Goal: Task Accomplishment & Management: Manage account settings

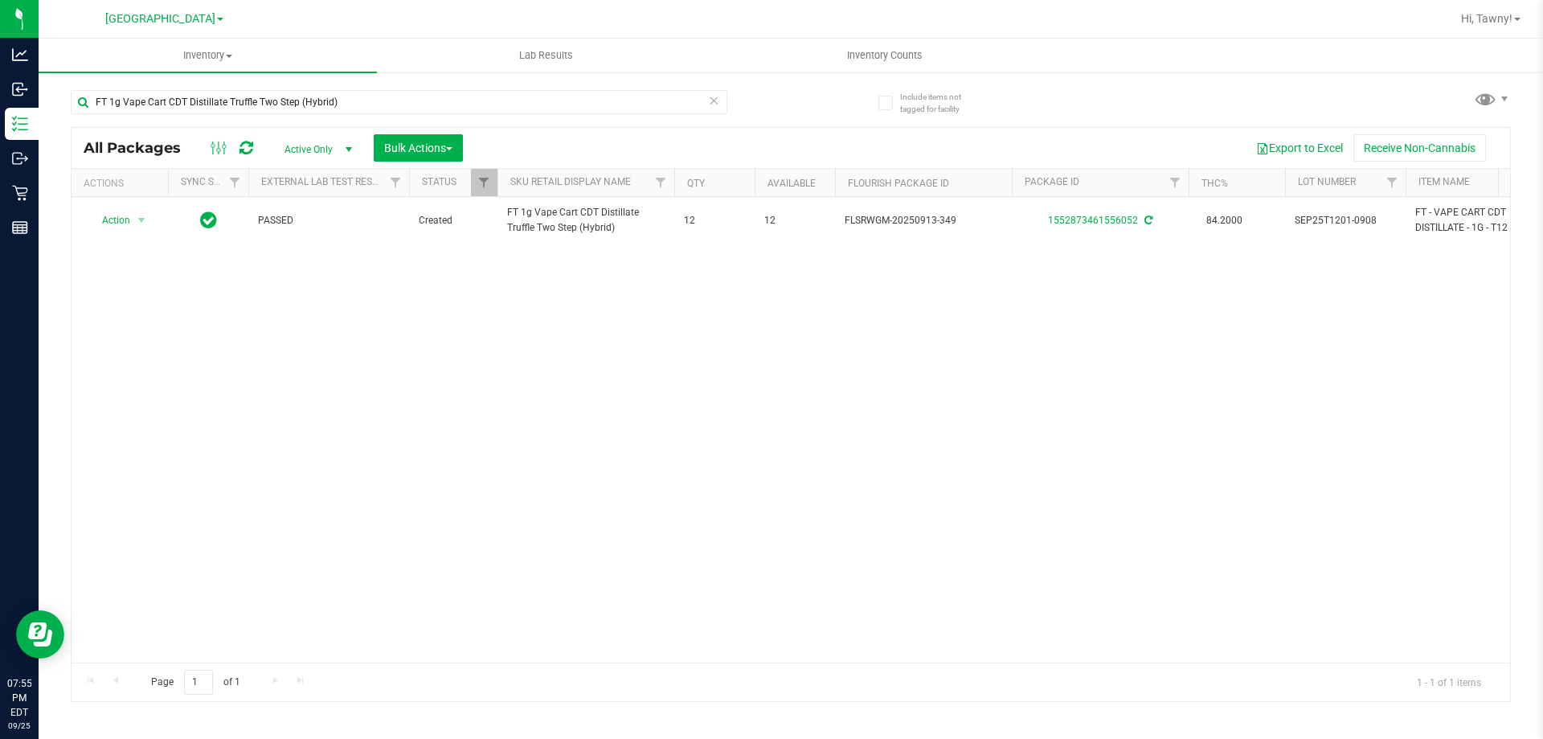
click at [289, 104] on input "FT 1g Vape Cart CDT Distillate Truffle Two Step (Hybrid)" at bounding box center [399, 102] width 657 height 24
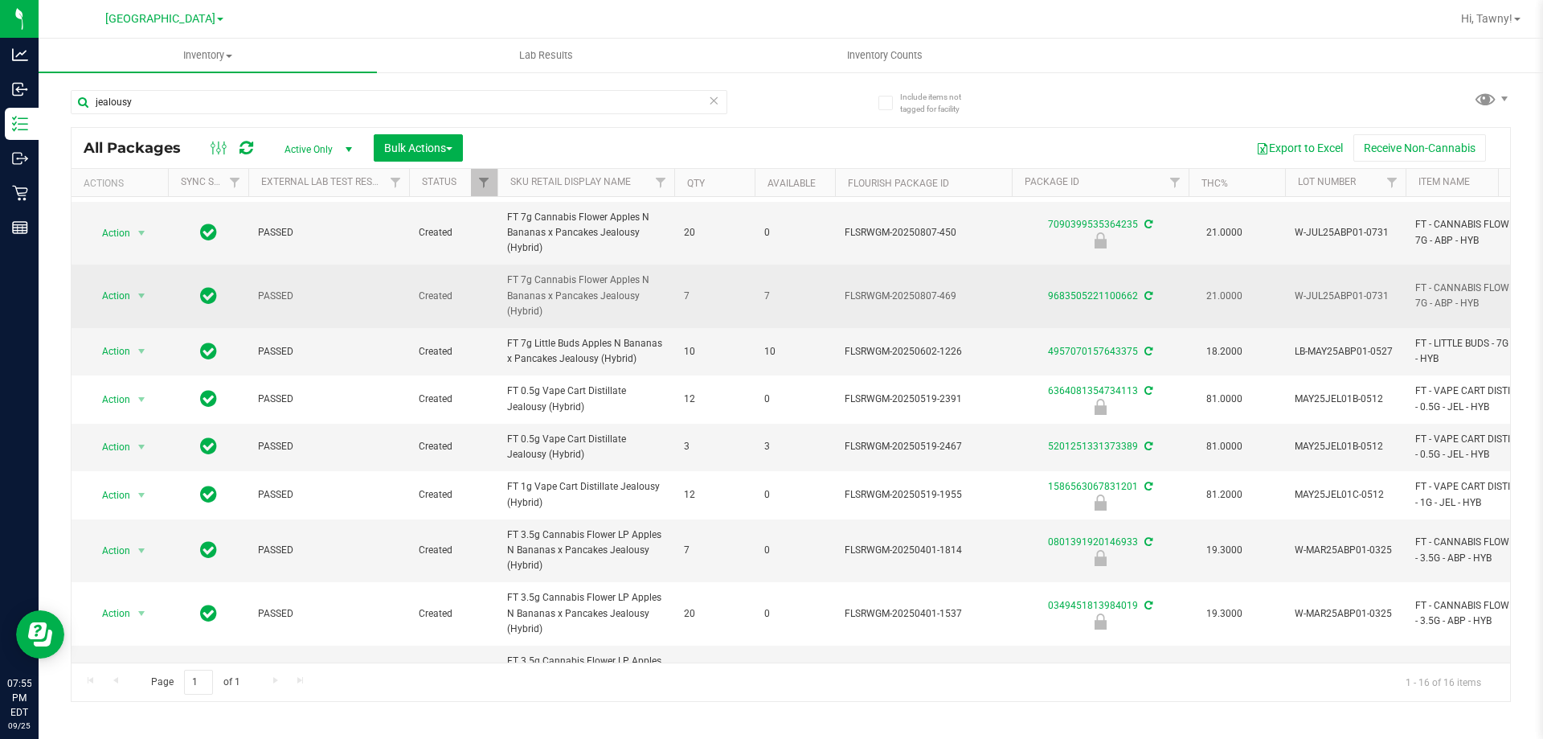
scroll to position [322, 0]
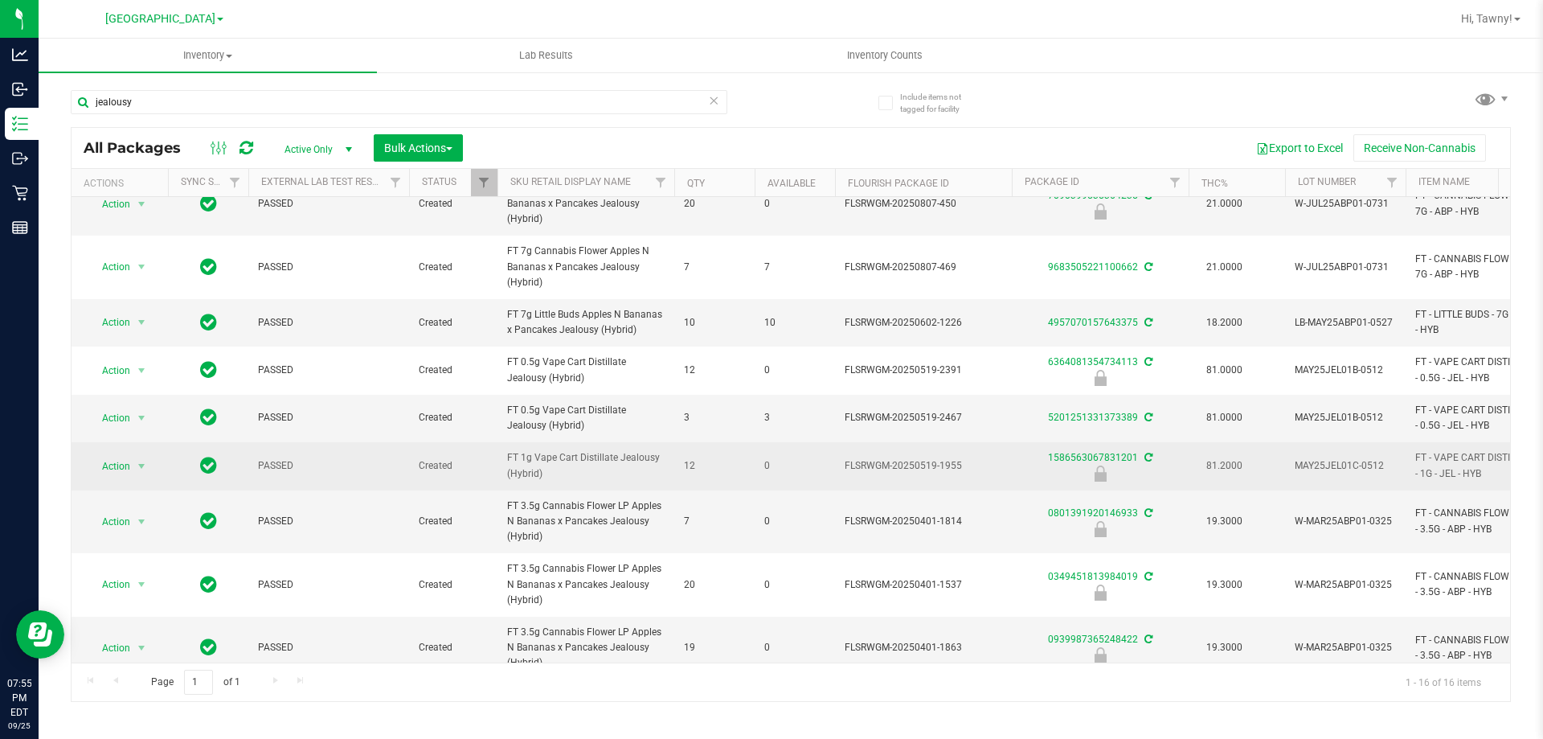
click at [596, 450] on span "FT 1g Vape Cart Distillate Jealousy (Hybrid)" at bounding box center [586, 465] width 158 height 31
copy tr "FT 1g Vape Cart Distillate Jealousy (Hybrid)"
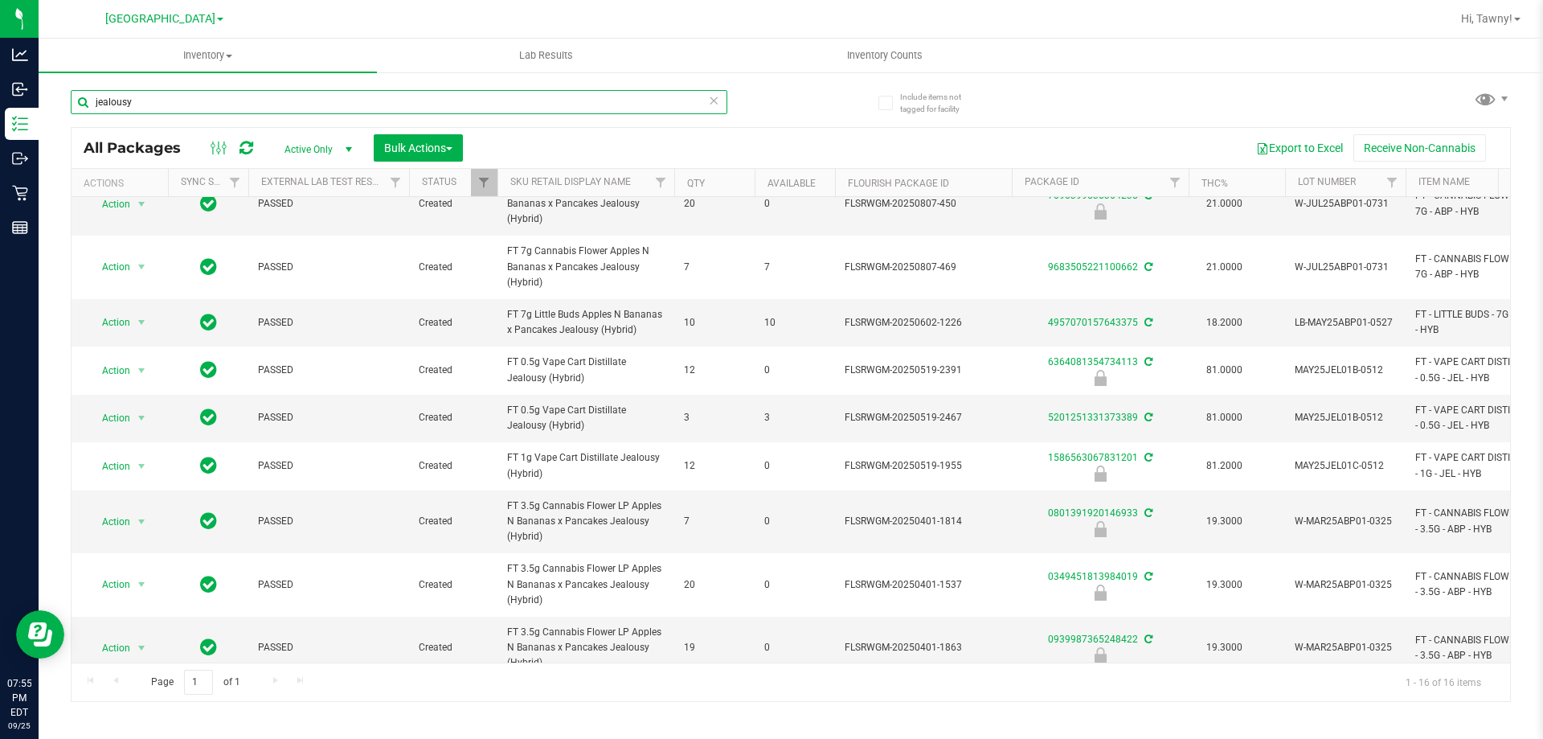
click at [371, 92] on input "jealousy" at bounding box center [399, 102] width 657 height 24
paste input "FT 1g Vape Cart Distillate Jealousy (Hybrid)"
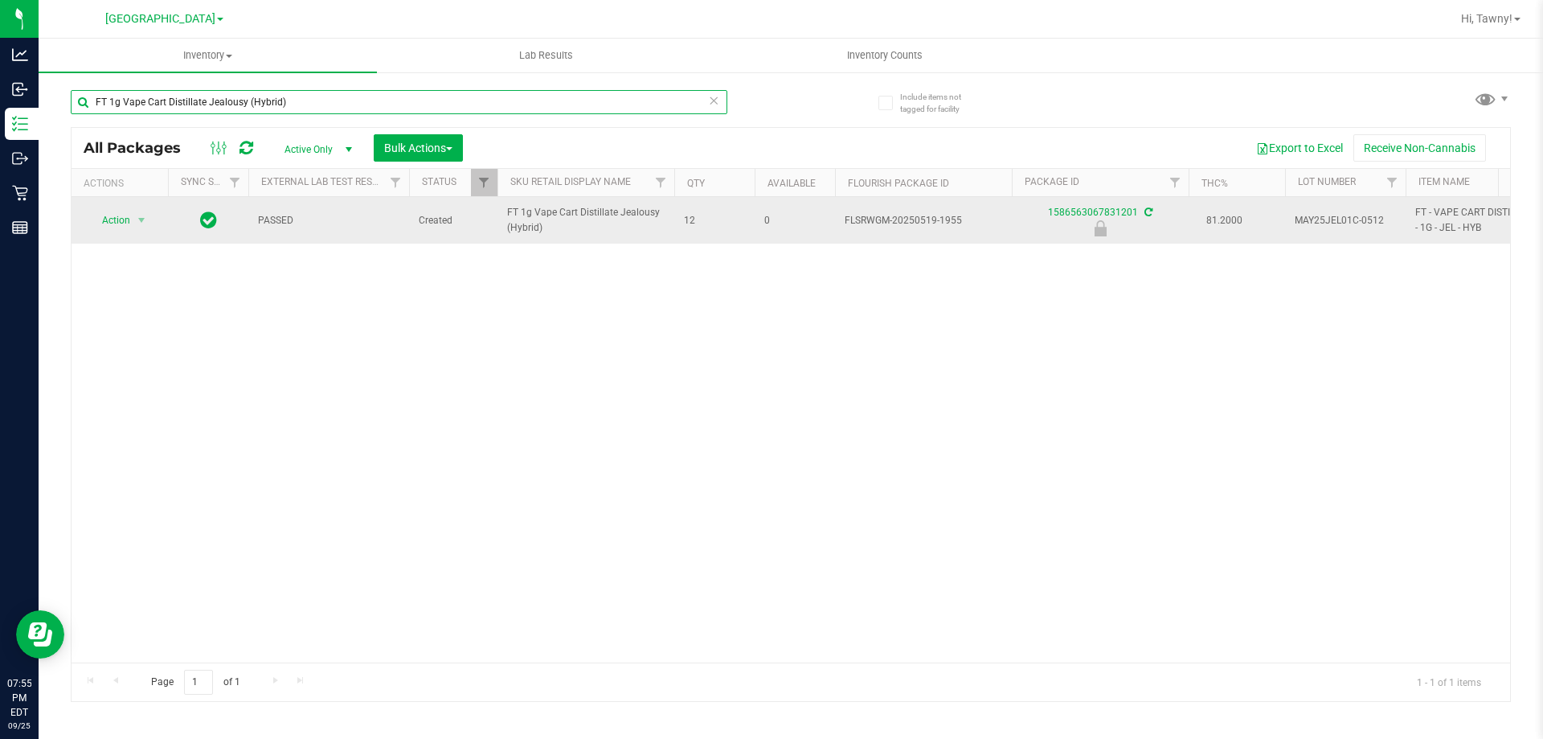
type input "FT 1g Vape Cart Distillate Jealousy (Hybrid)"
click at [116, 215] on span "Action" at bounding box center [109, 220] width 43 height 23
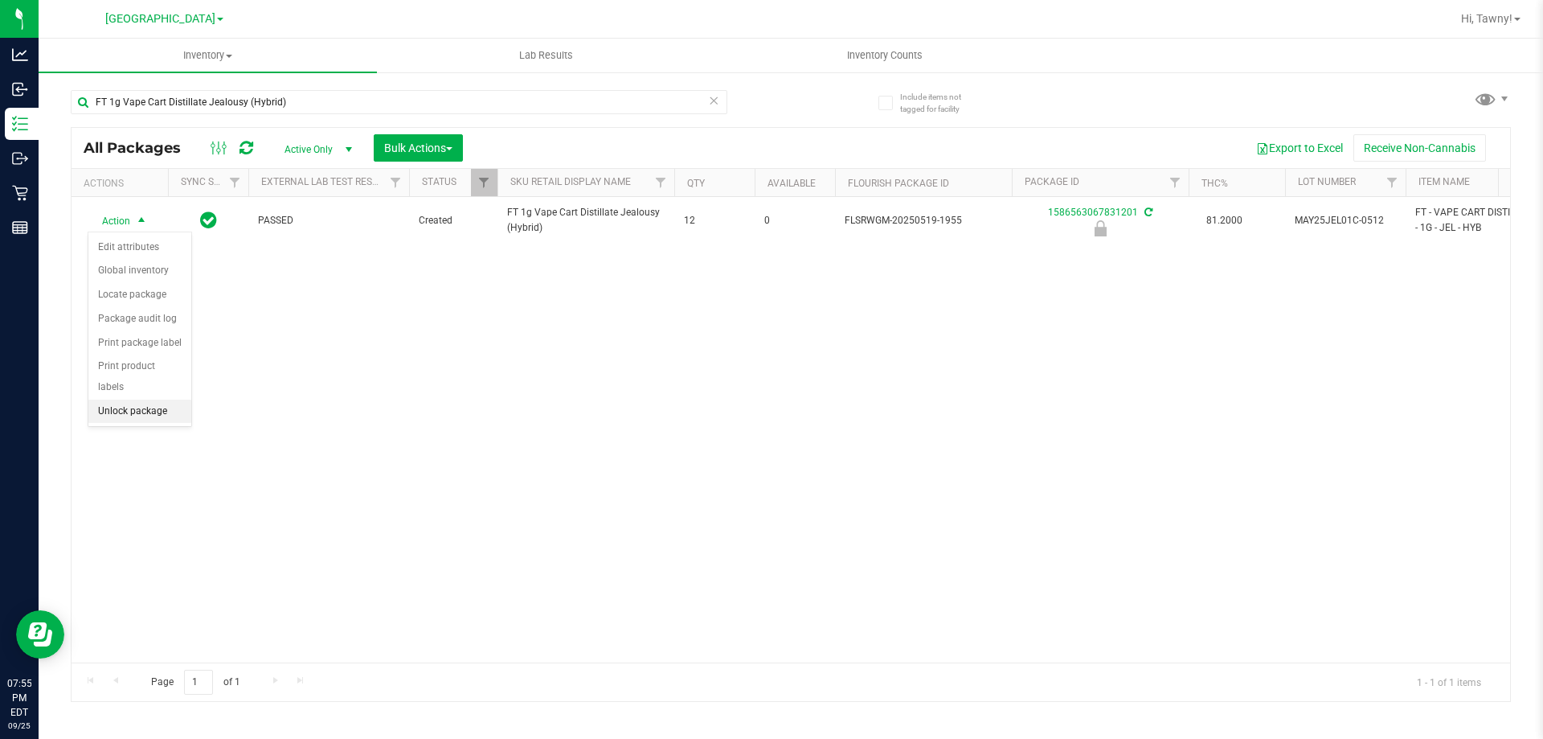
click at [151, 399] on li "Unlock package" at bounding box center [139, 411] width 103 height 24
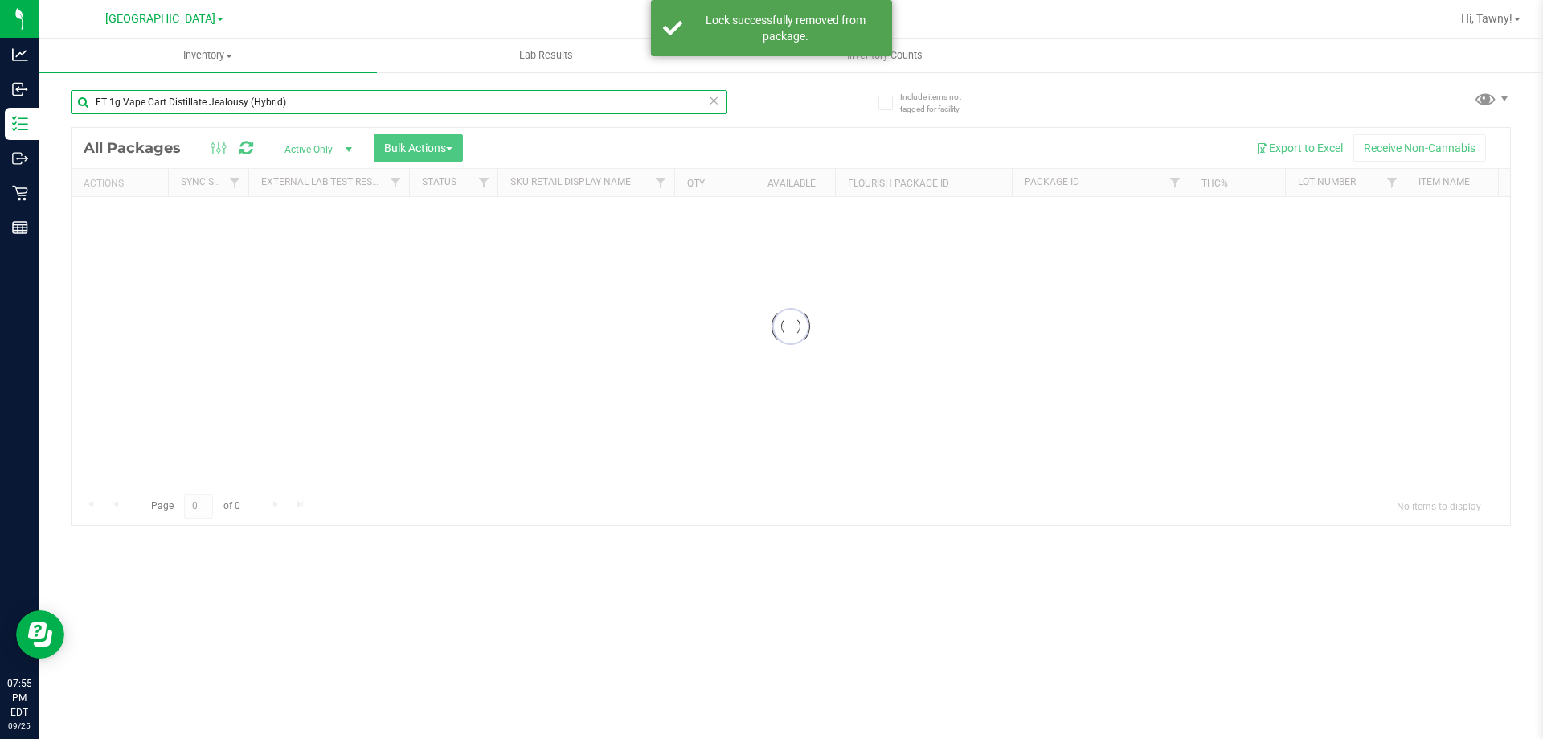
click at [241, 100] on input "FT 1g Vape Cart Distillate Jealousy (Hybrid)" at bounding box center [399, 102] width 657 height 24
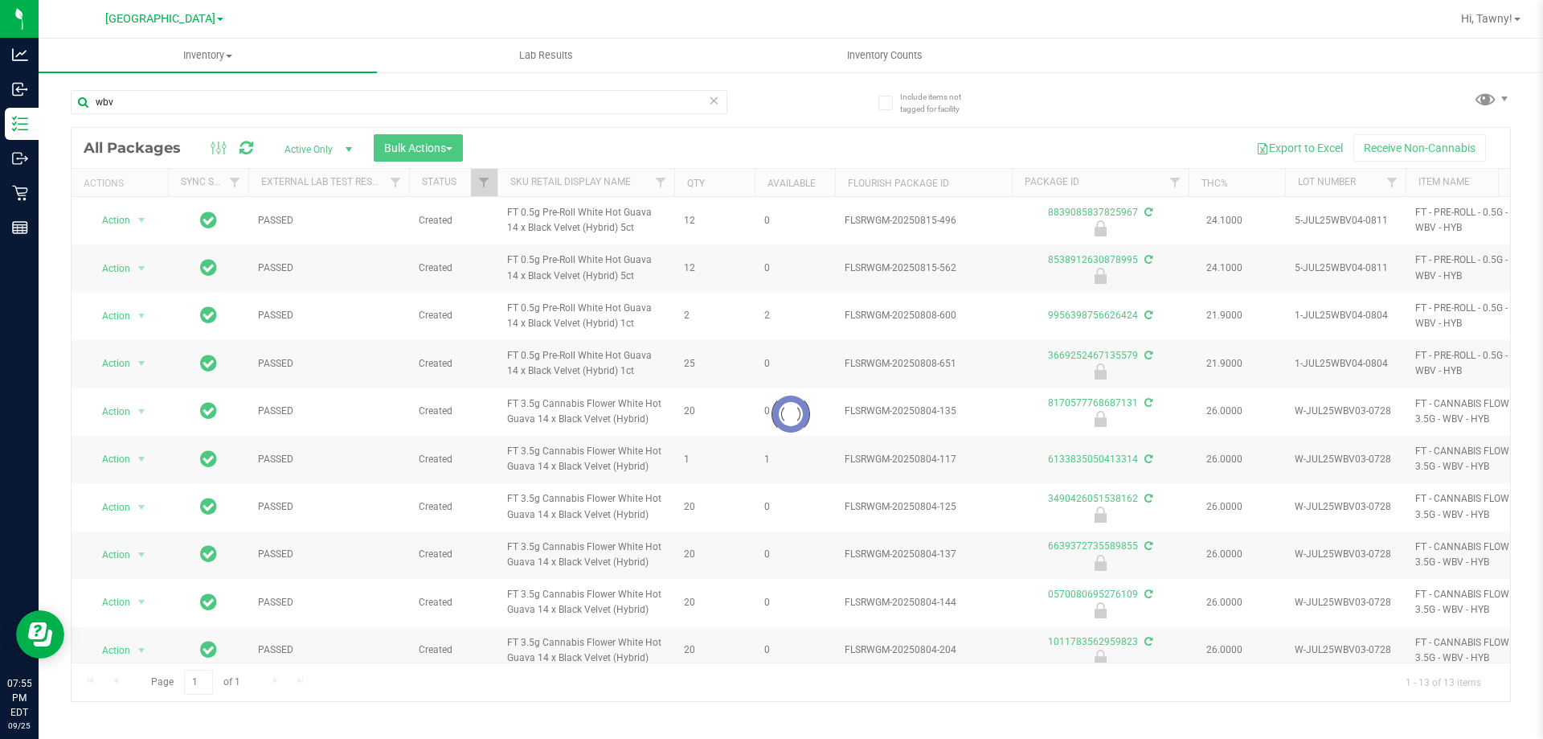
click at [557, 209] on div at bounding box center [791, 414] width 1439 height 573
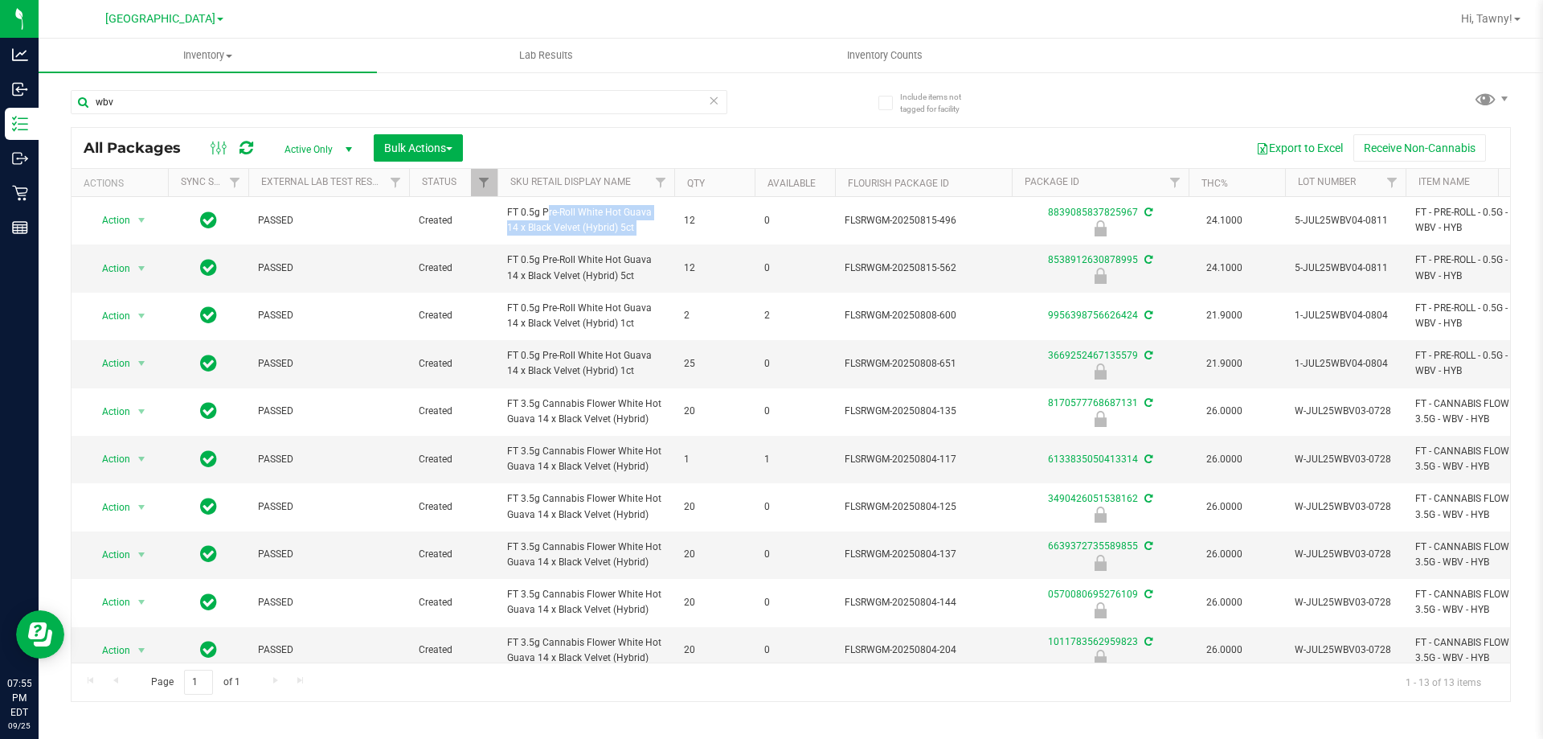
copy tr "FT 0.5g Pre-Roll White Hot Guava 14 x Black Velvet (Hybrid) 5ct"
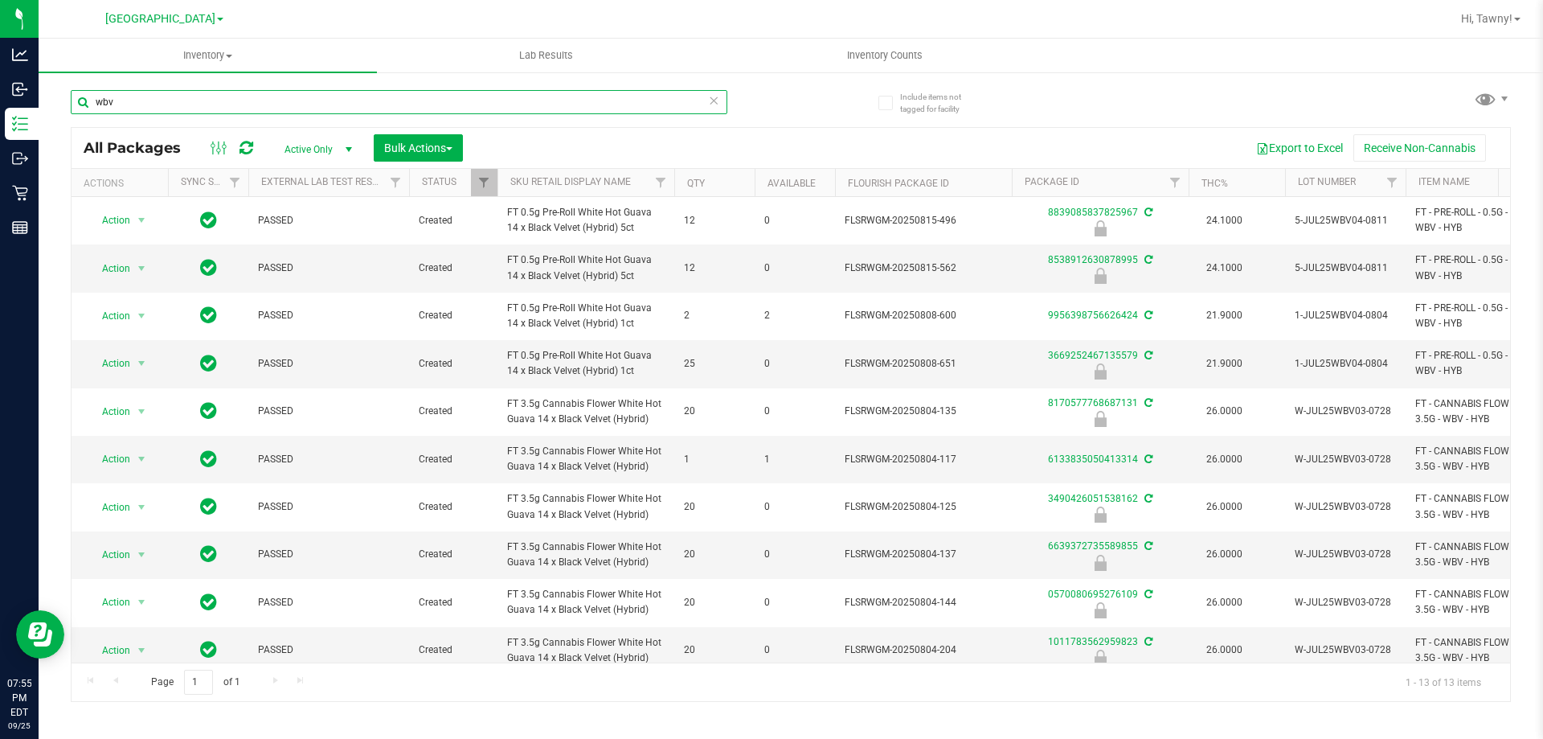
click at [375, 90] on input "wbv" at bounding box center [399, 102] width 657 height 24
paste input "FT 0.5g Pre-Roll White Hot Guava 14 x Black Velvet (Hybrid) 5ct"
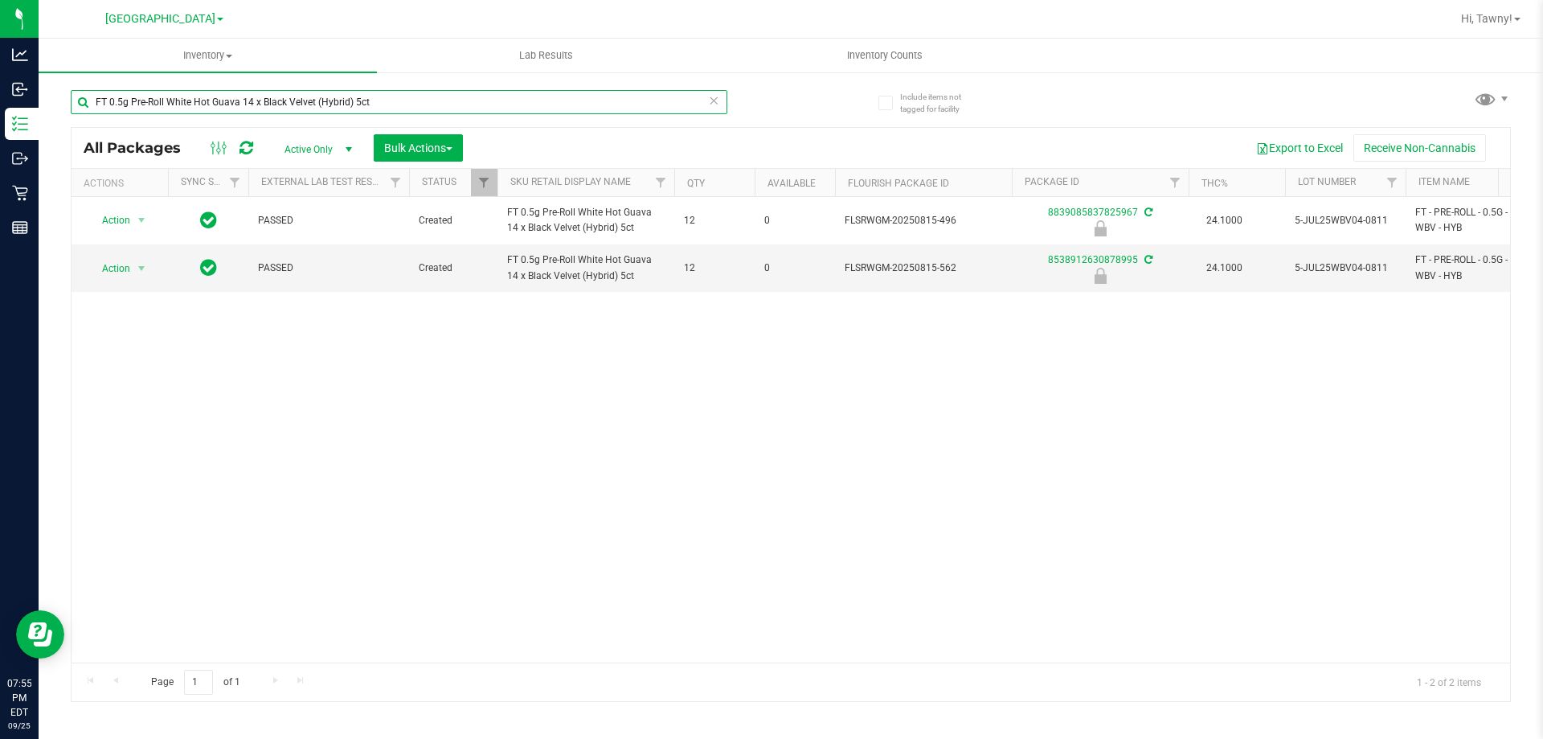
type input "FT 0.5g Pre-Roll White Hot Guava 14 x Black Velvet (Hybrid) 5ct"
click at [679, 457] on div "Action Action Edit attributes Global inventory Locate package Package audit log…" at bounding box center [791, 429] width 1439 height 465
click at [522, 393] on div "Action Action Edit attributes Global inventory Locate package Package audit log…" at bounding box center [791, 429] width 1439 height 465
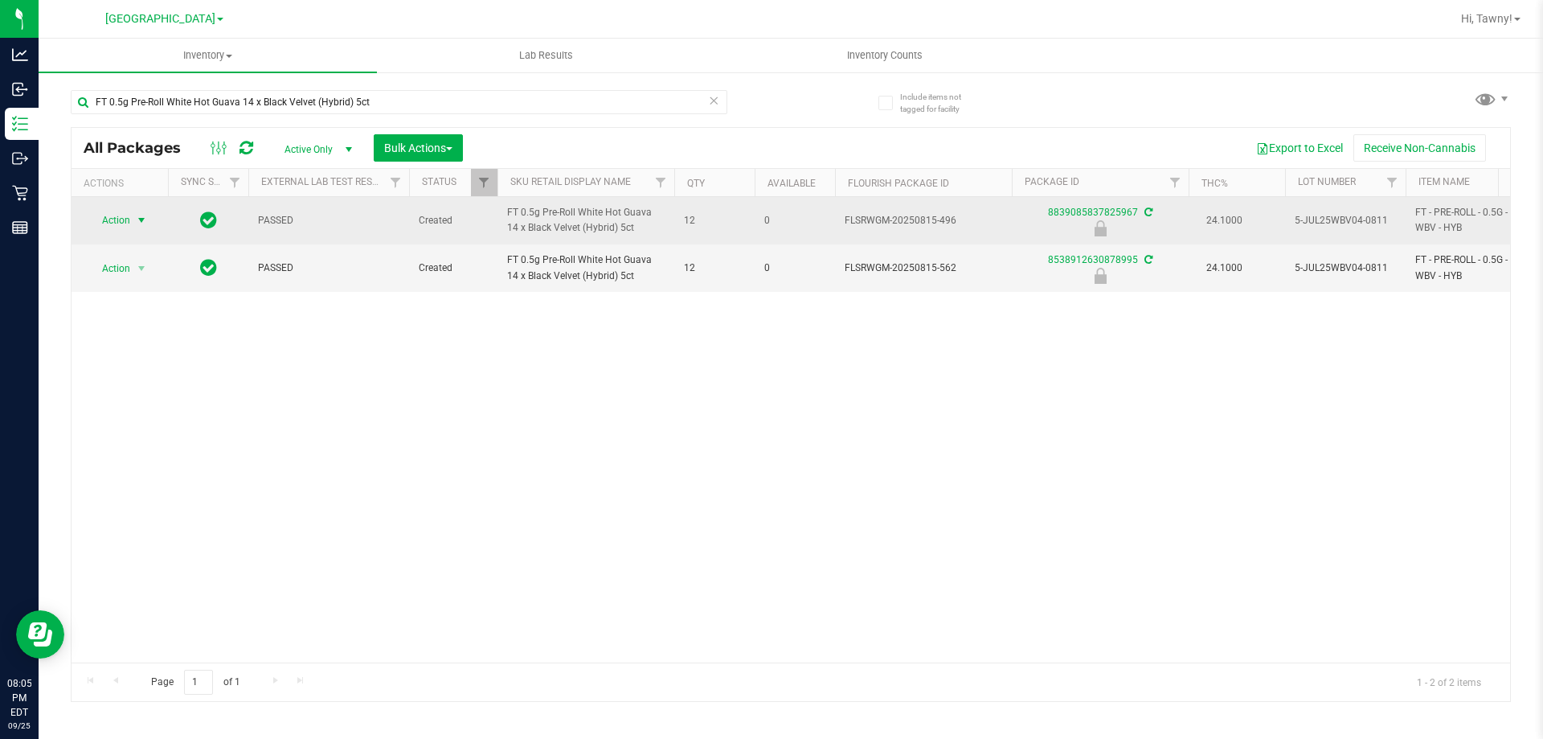
click at [146, 218] on span "select" at bounding box center [141, 220] width 13 height 13
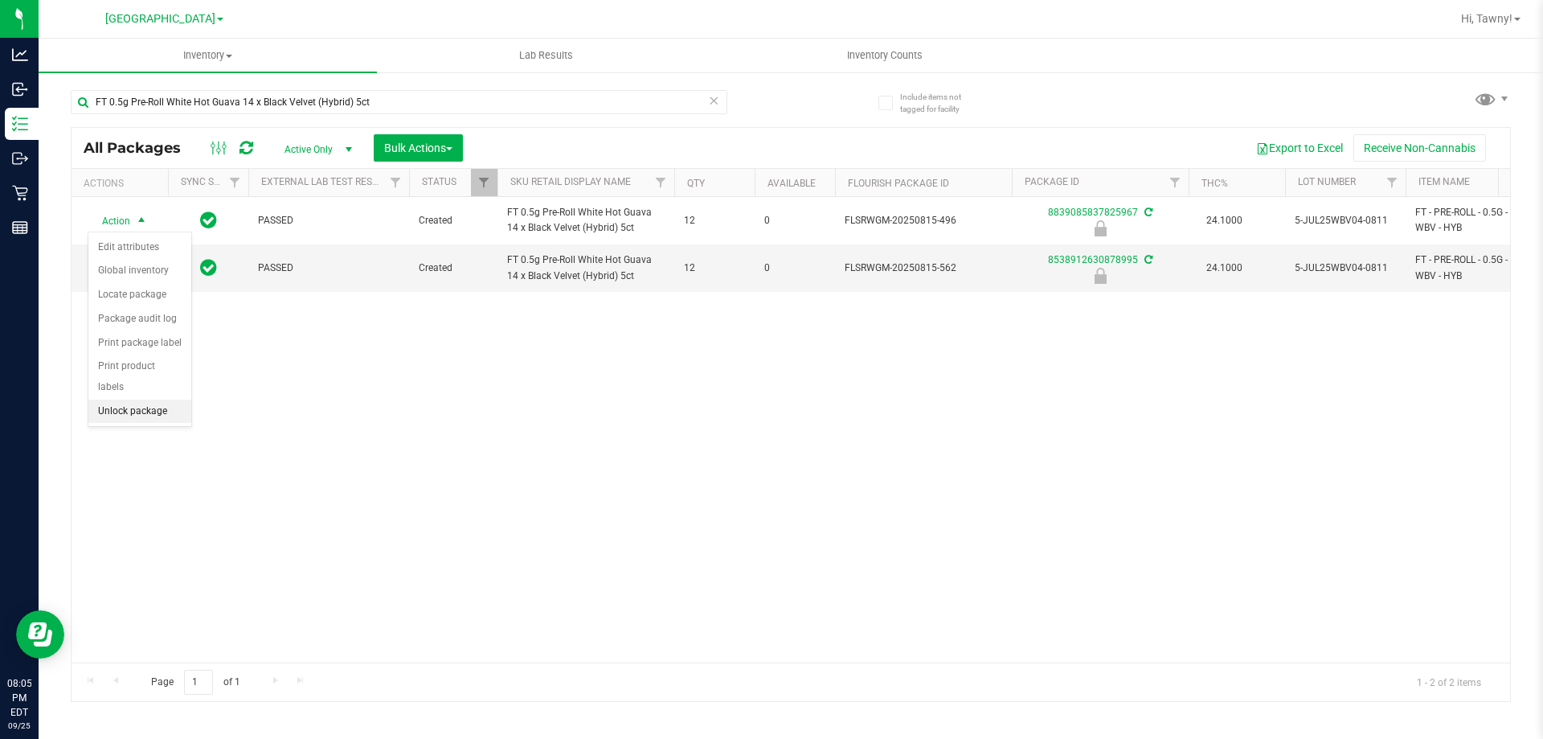
click at [153, 399] on li "Unlock package" at bounding box center [139, 411] width 103 height 24
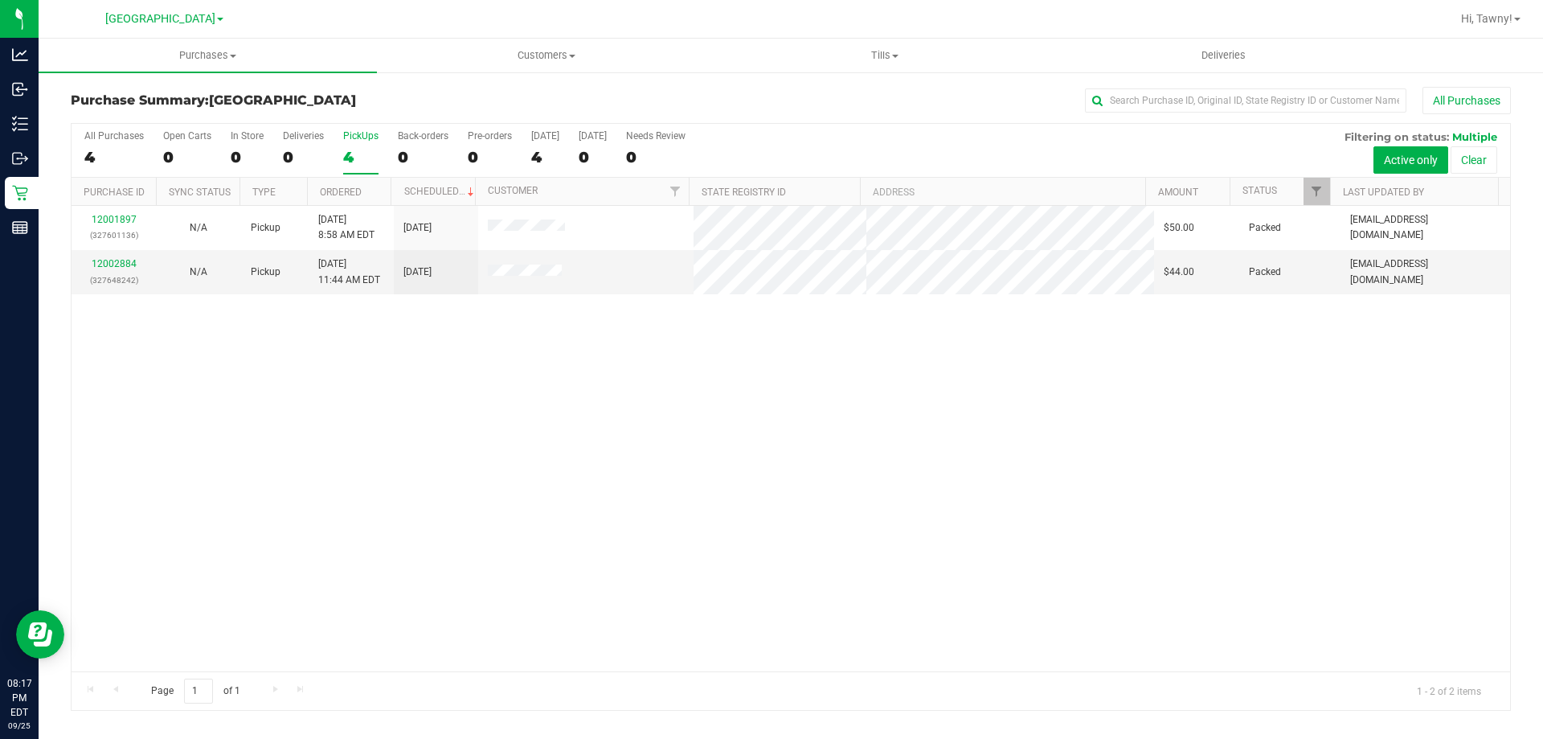
click at [368, 152] on div "4" at bounding box center [360, 157] width 35 height 18
click at [0, 0] on input "PickUps 4" at bounding box center [0, 0] width 0 height 0
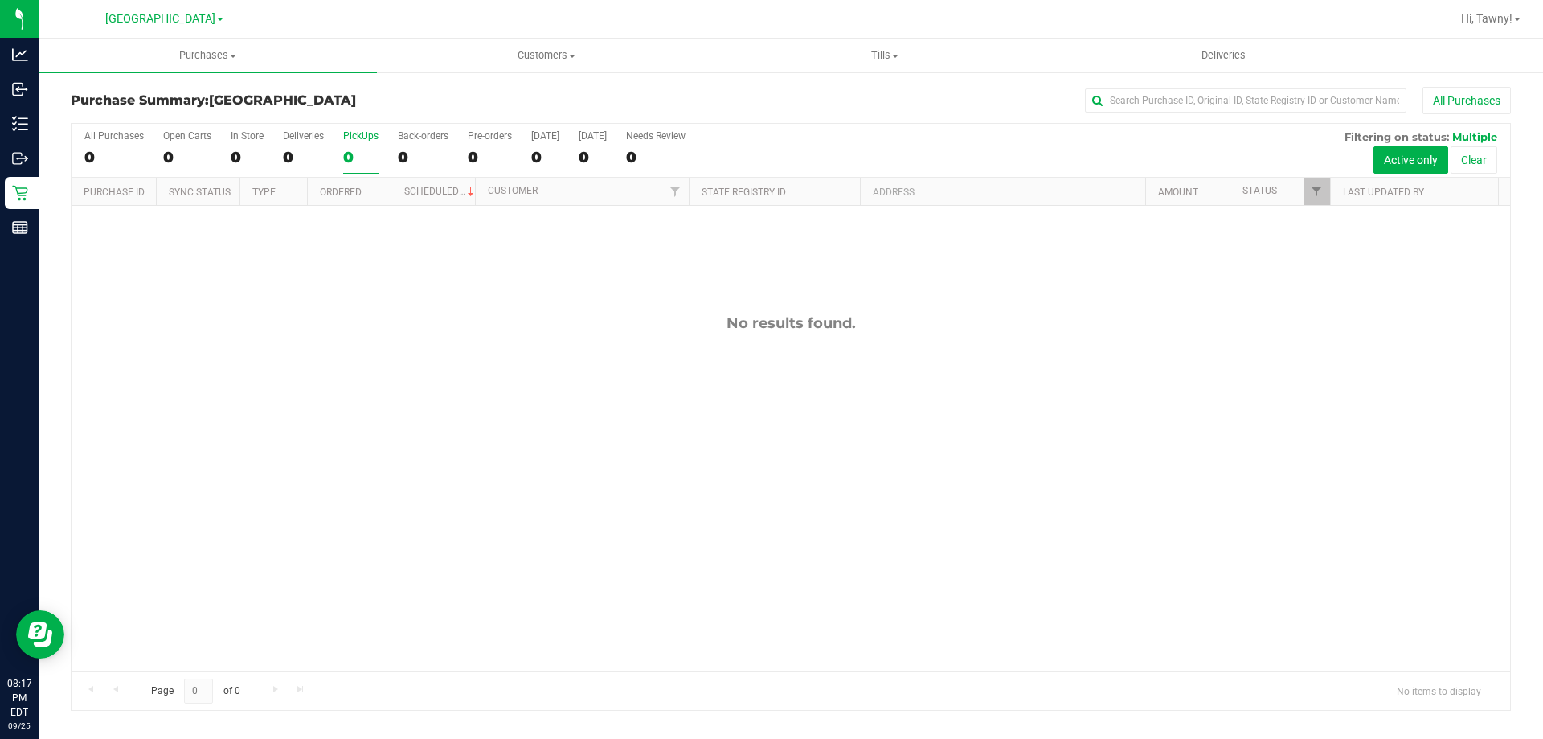
click at [432, 452] on div "No results found." at bounding box center [791, 493] width 1439 height 574
click at [395, 317] on div at bounding box center [791, 417] width 1439 height 586
click at [1502, 14] on span "Hi, Tawny!" at bounding box center [1486, 18] width 51 height 13
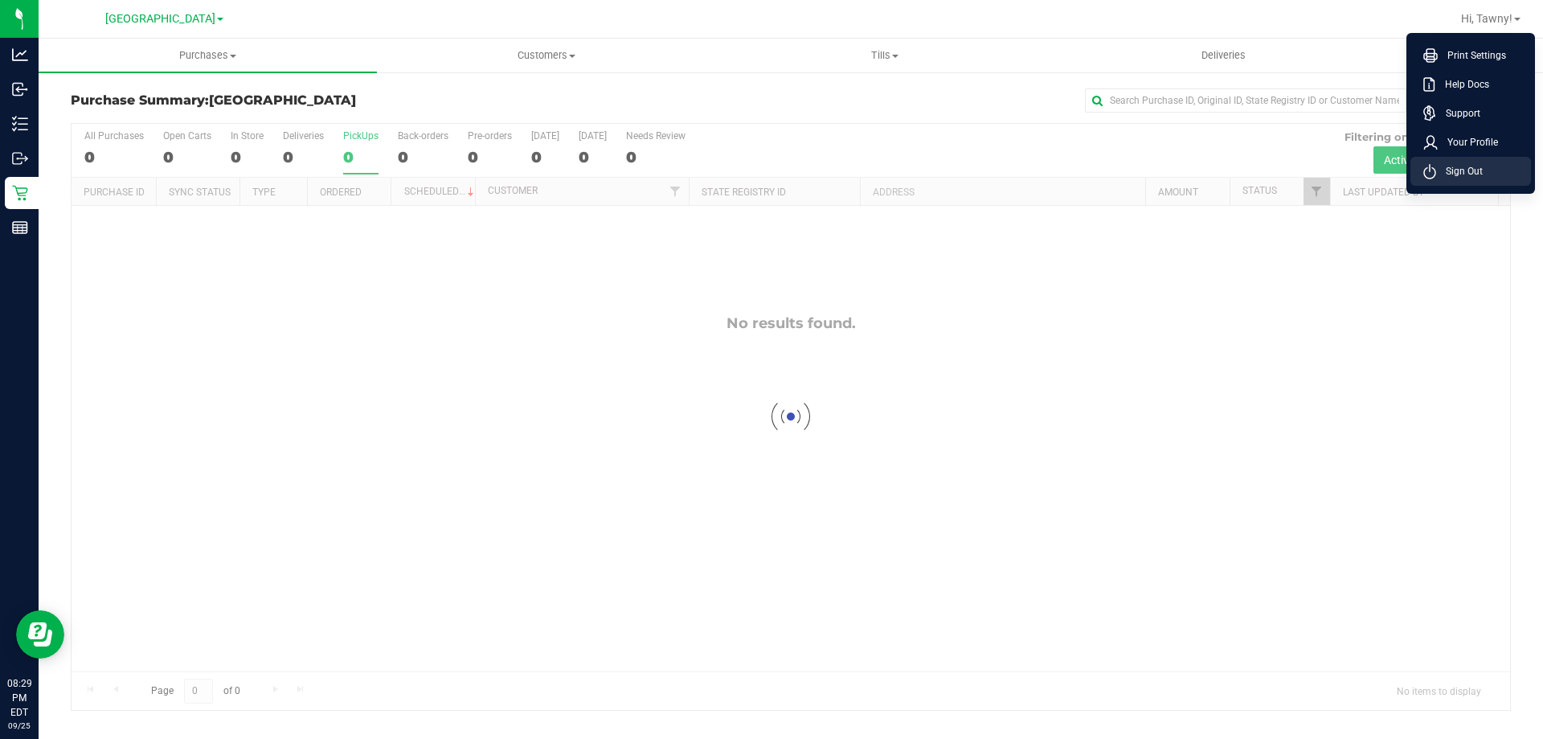
click at [1477, 170] on span "Sign Out" at bounding box center [1459, 171] width 47 height 16
